Goal: Check status: Check status

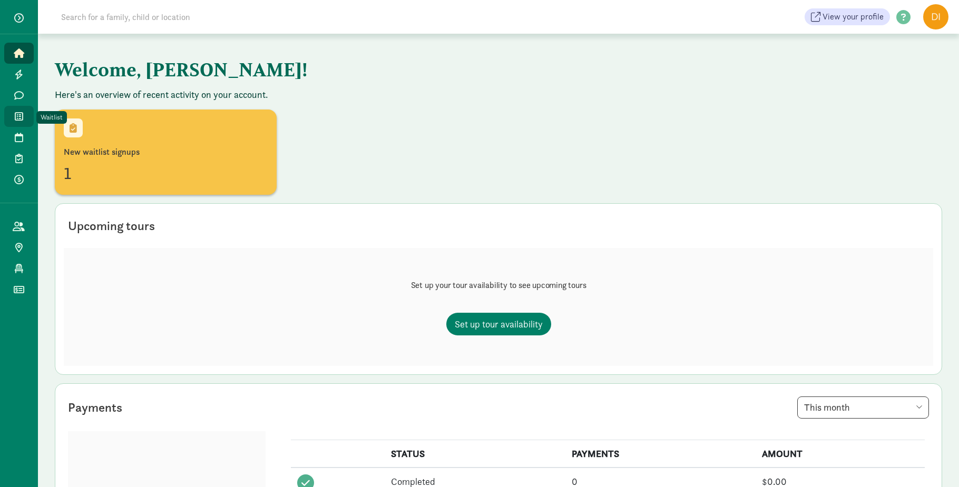
click at [19, 112] on icon at bounding box center [19, 116] width 8 height 9
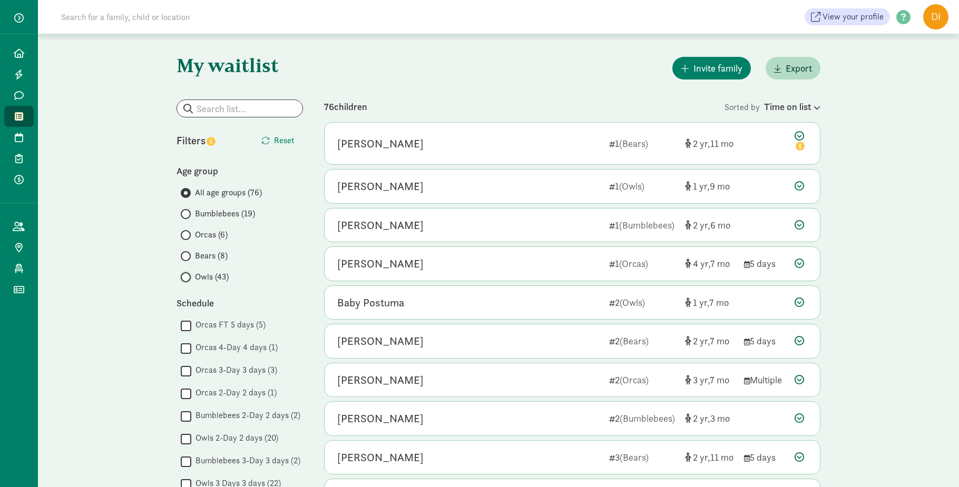
click at [187, 274] on input "Owls (43)" at bounding box center [184, 277] width 7 height 7
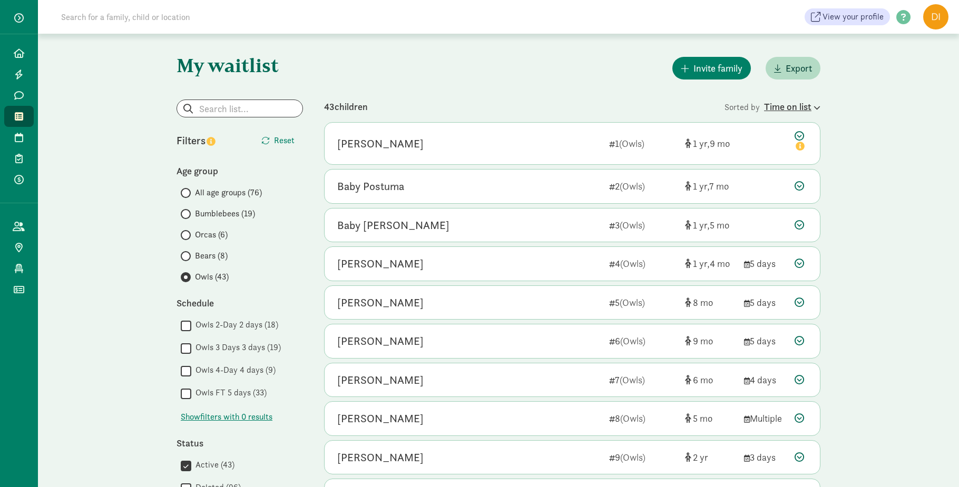
click at [815, 107] on icon at bounding box center [815, 107] width 9 height 7
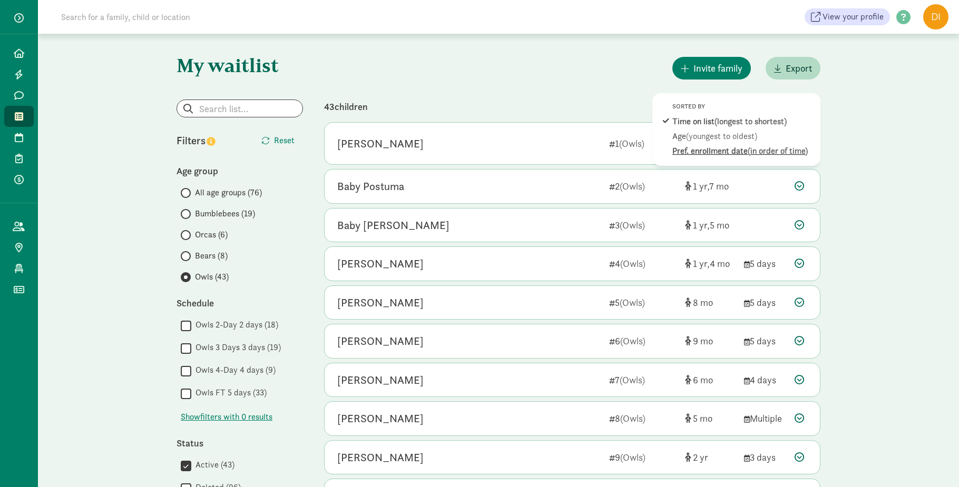
click at [762, 153] on span "(in order of time)" at bounding box center [777, 150] width 60 height 11
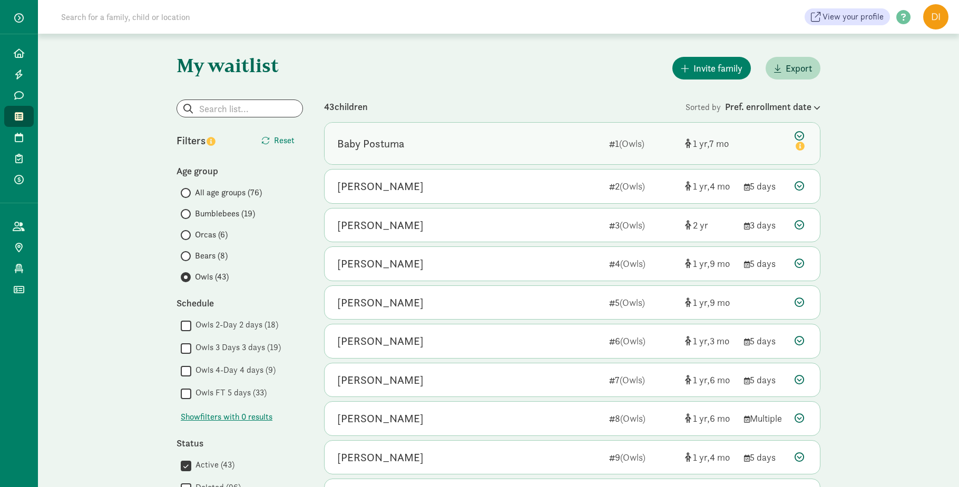
click at [401, 147] on div "Baby Postuma" at bounding box center [370, 143] width 67 height 17
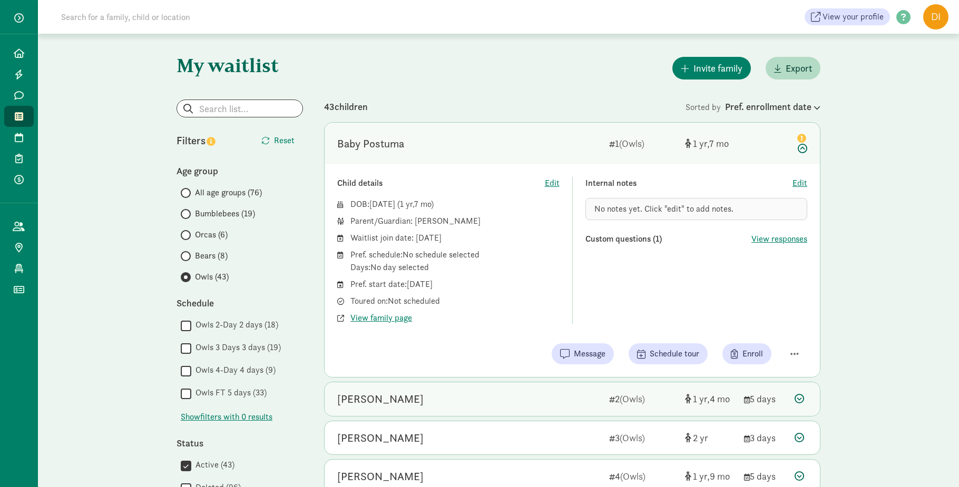
click at [595, 402] on div "Callan Marsh" at bounding box center [468, 399] width 263 height 17
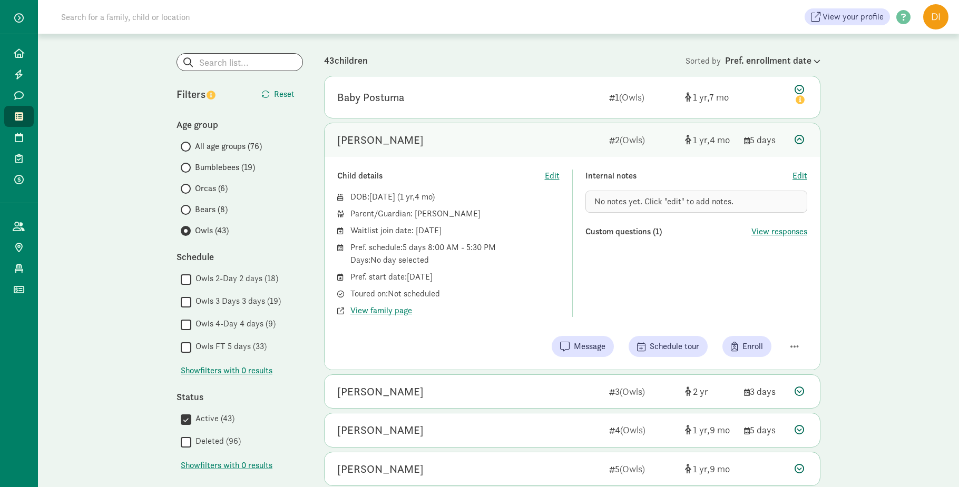
scroll to position [212, 0]
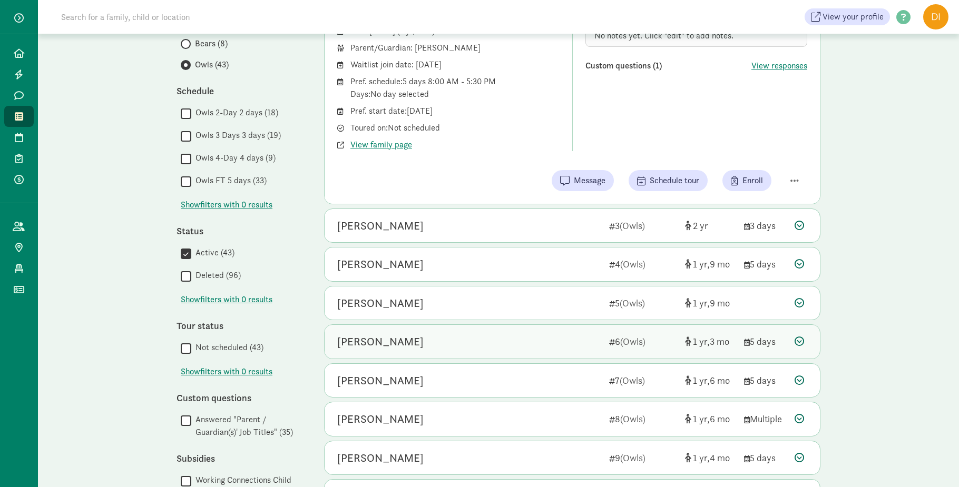
click at [501, 351] on div "Kabir Saxena 6 (Owls) 1 3 5 days" at bounding box center [571, 342] width 495 height 34
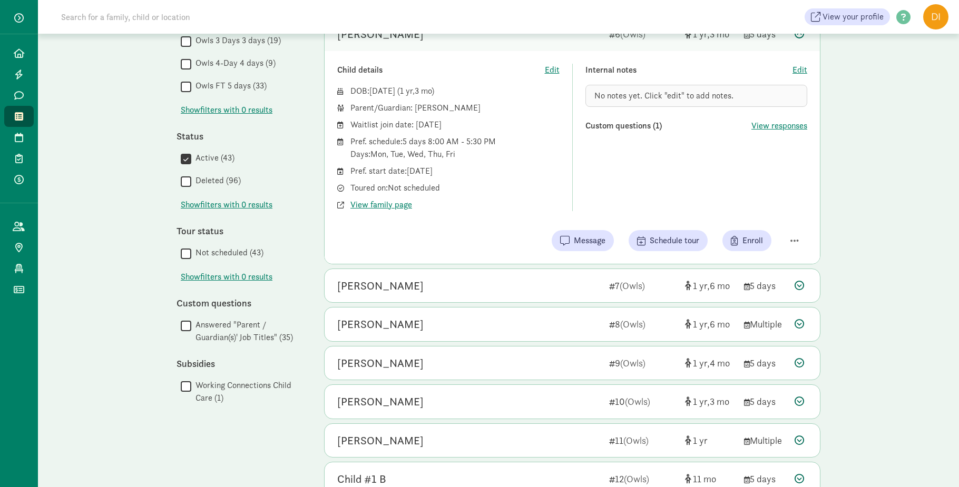
scroll to position [312, 0]
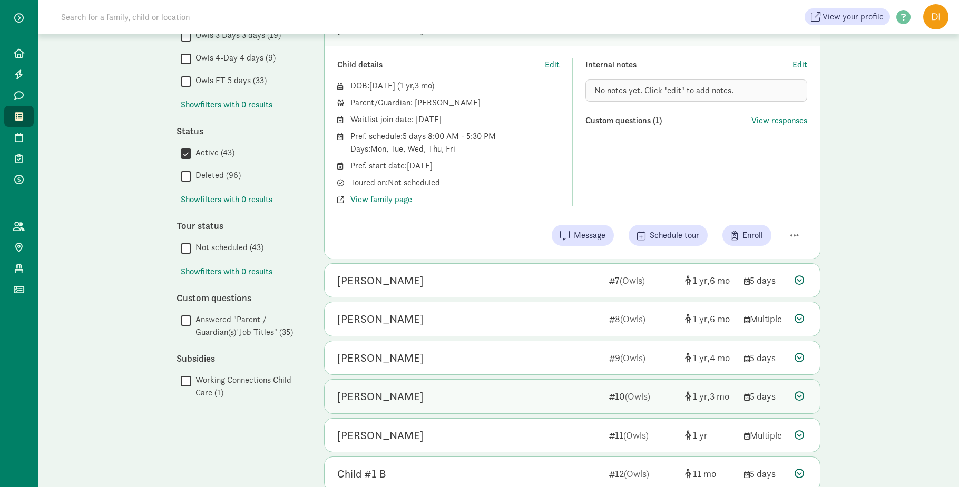
click at [498, 397] on div "Charlotte Lu" at bounding box center [468, 396] width 263 height 17
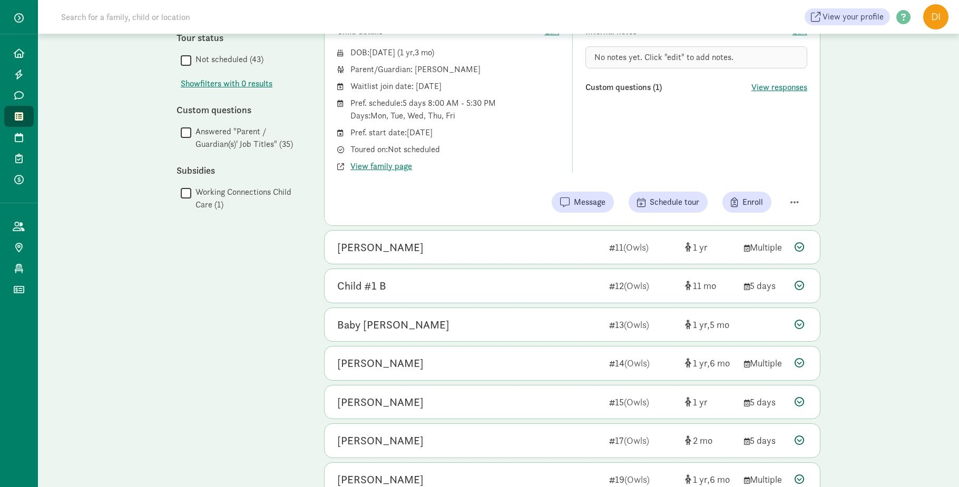
scroll to position [557, 0]
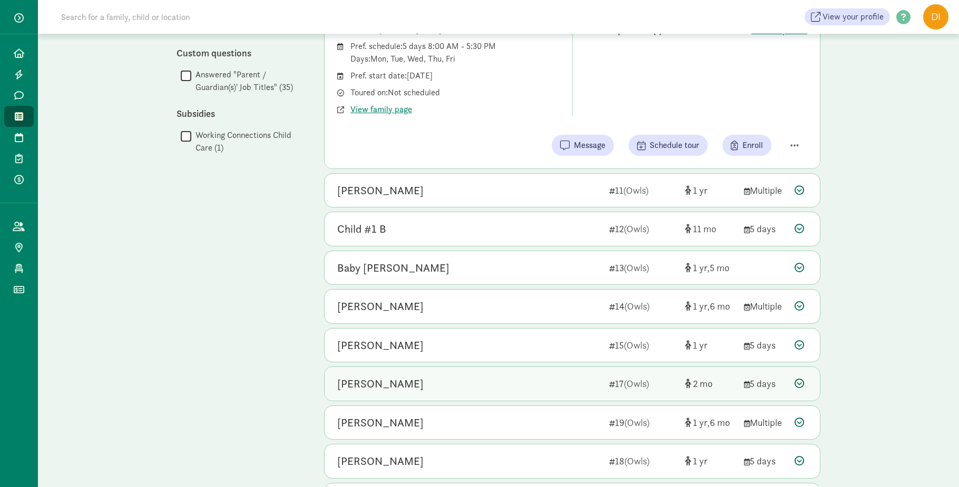
click at [544, 394] on div "Raghav Vedamurthy 17 (Owls) 2 5 days" at bounding box center [571, 384] width 495 height 34
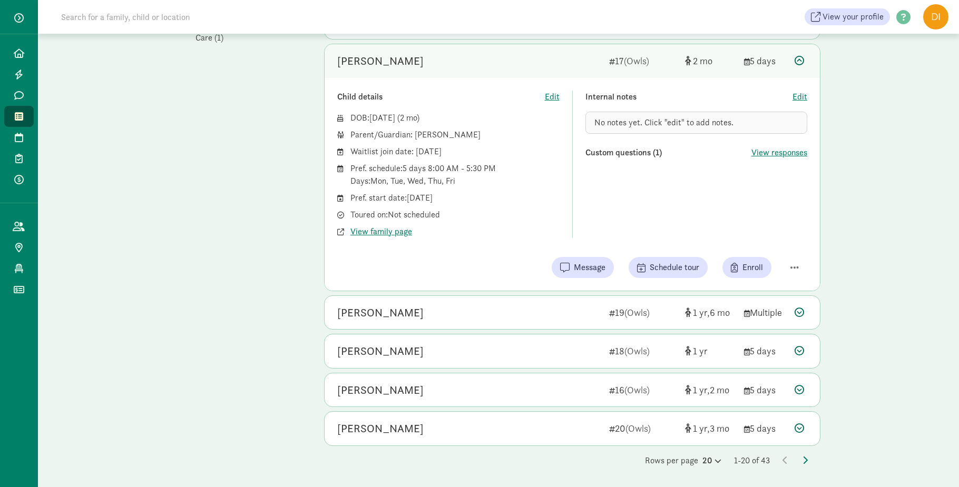
scroll to position [668, 0]
click at [804, 459] on icon at bounding box center [804, 460] width 5 height 8
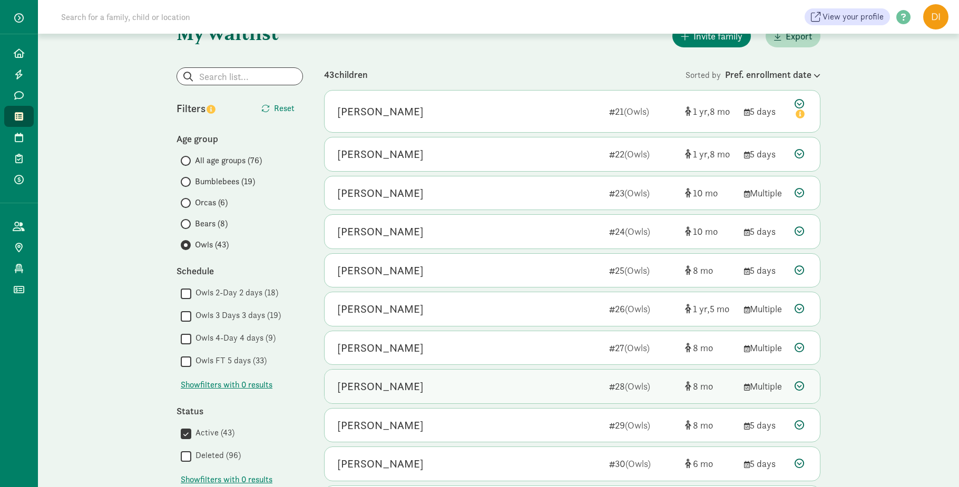
scroll to position [99, 0]
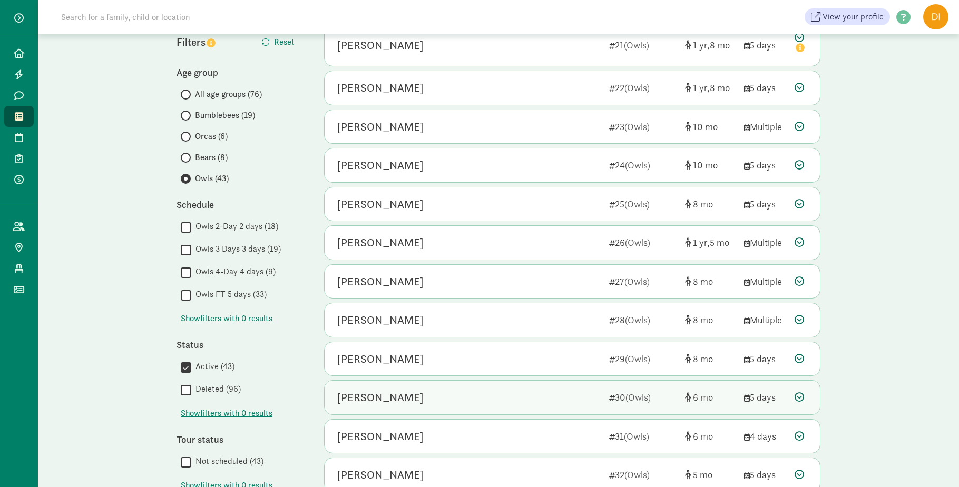
click at [402, 399] on div "Yuna Barney-Kutz" at bounding box center [380, 397] width 86 height 17
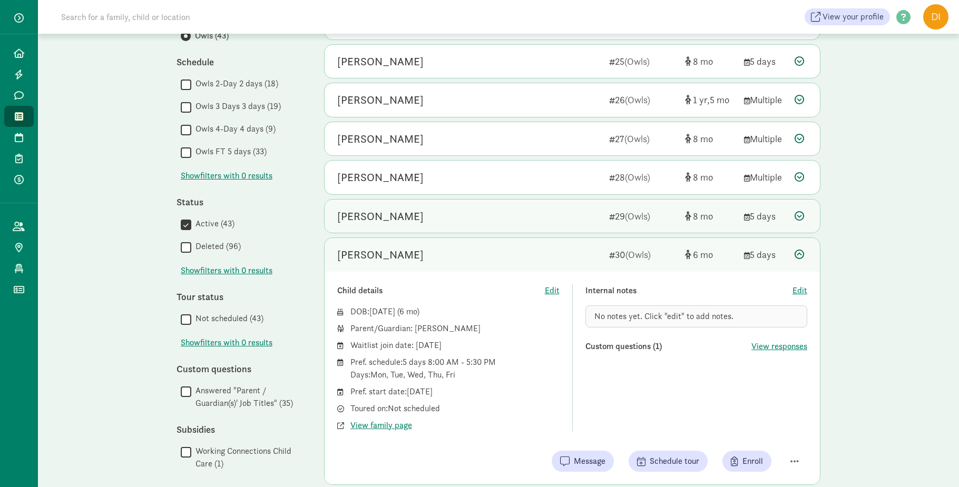
scroll to position [275, 0]
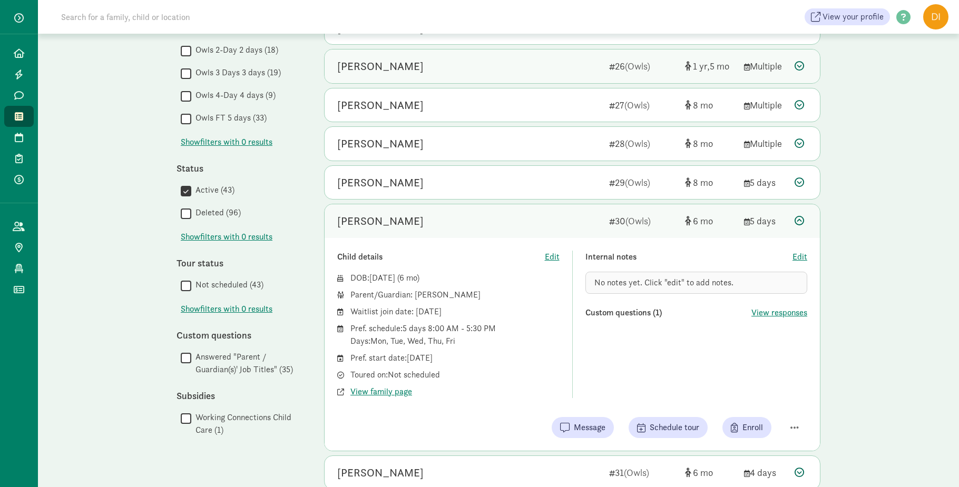
click at [483, 65] on div "Romeo Chang-Bocanegra" at bounding box center [468, 66] width 263 height 17
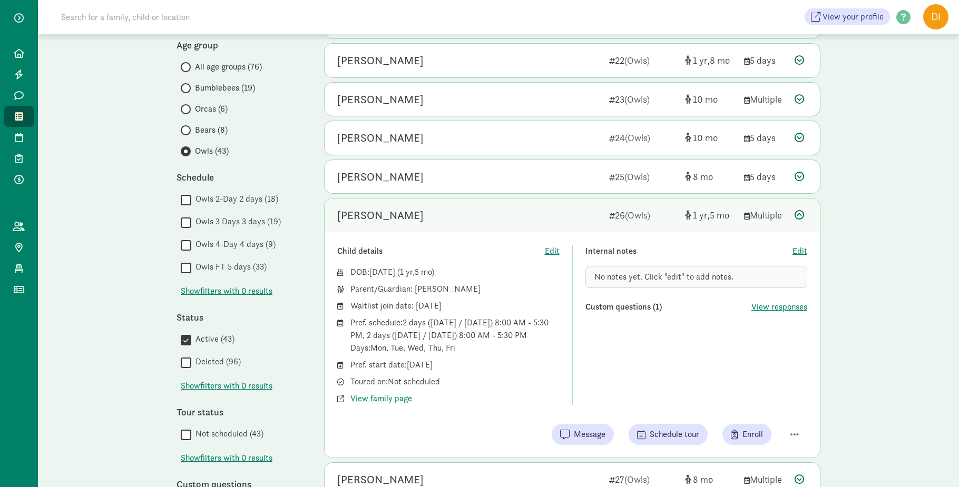
scroll to position [124, 0]
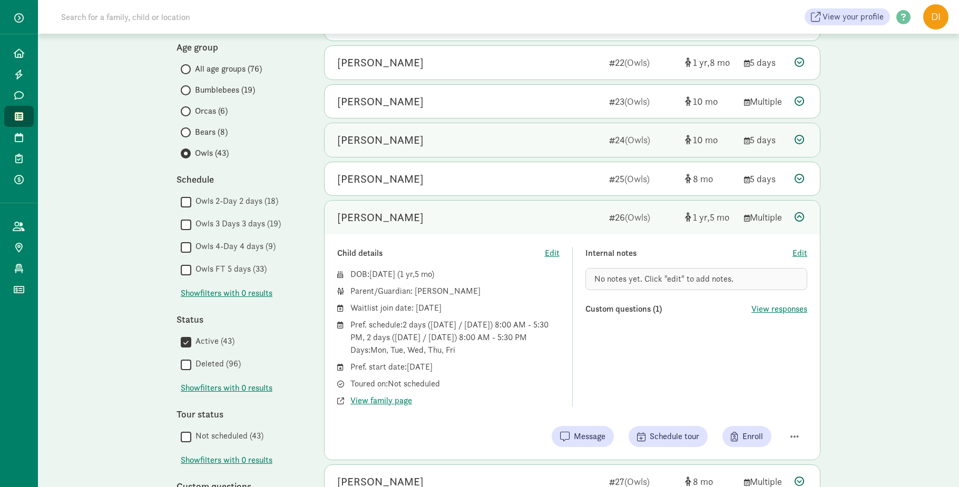
click at [419, 137] on div "Nora Luty" at bounding box center [468, 140] width 263 height 17
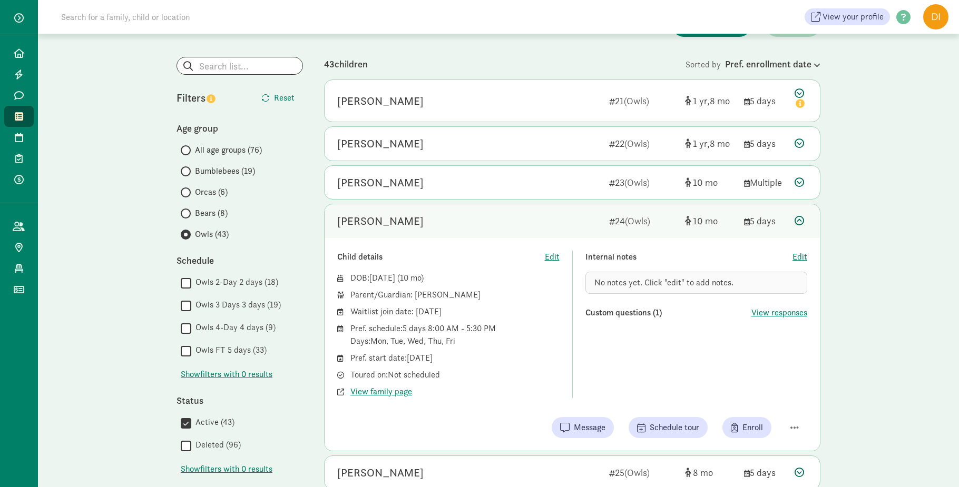
scroll to position [42, 0]
click at [405, 149] on div "Stella Kasikci" at bounding box center [468, 144] width 263 height 17
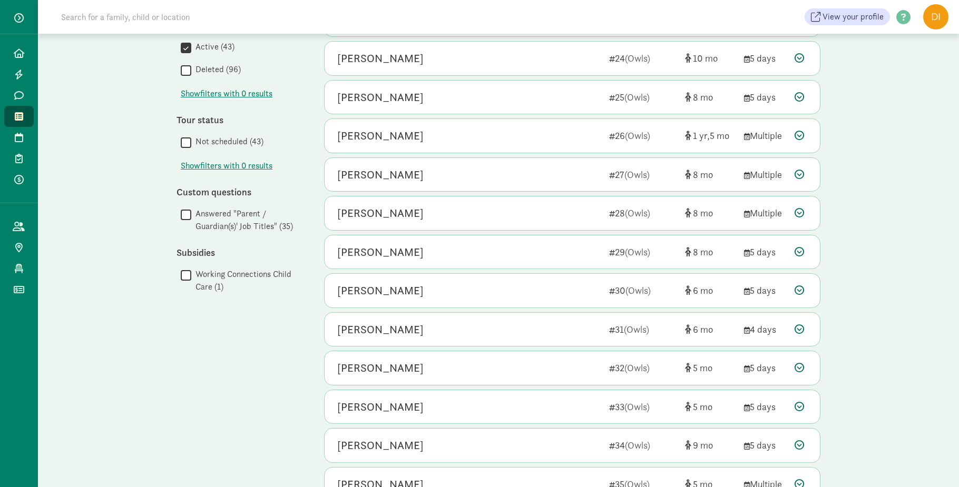
scroll to position [419, 0]
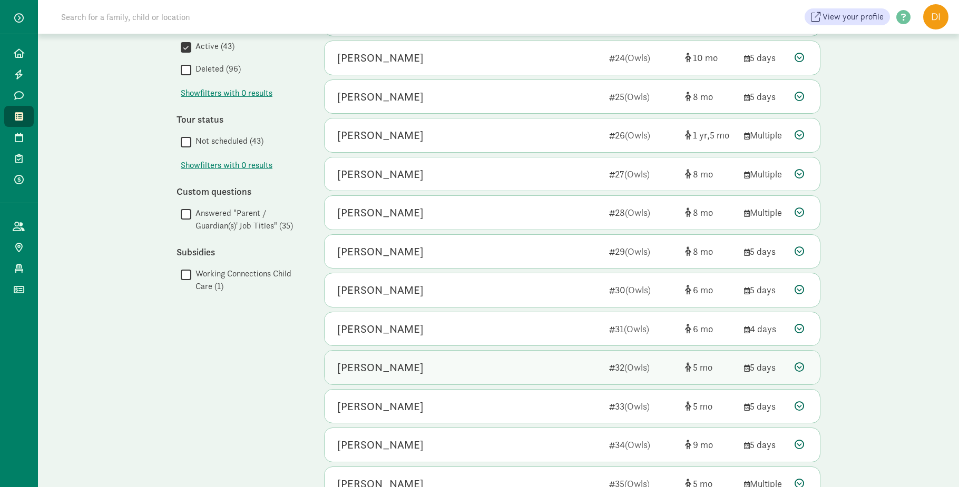
click at [399, 367] on div "Margot Nordstrom" at bounding box center [380, 367] width 86 height 17
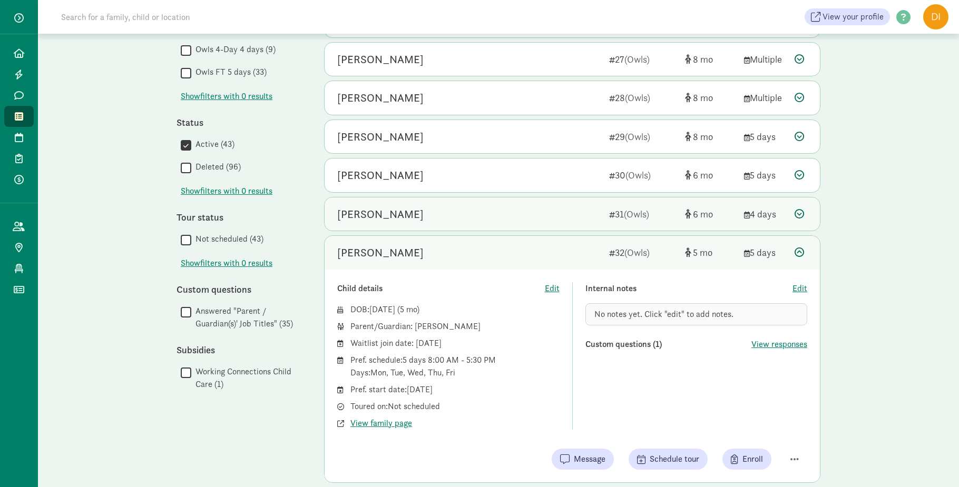
scroll to position [320, 0]
